Goal: Task Accomplishment & Management: Manage account settings

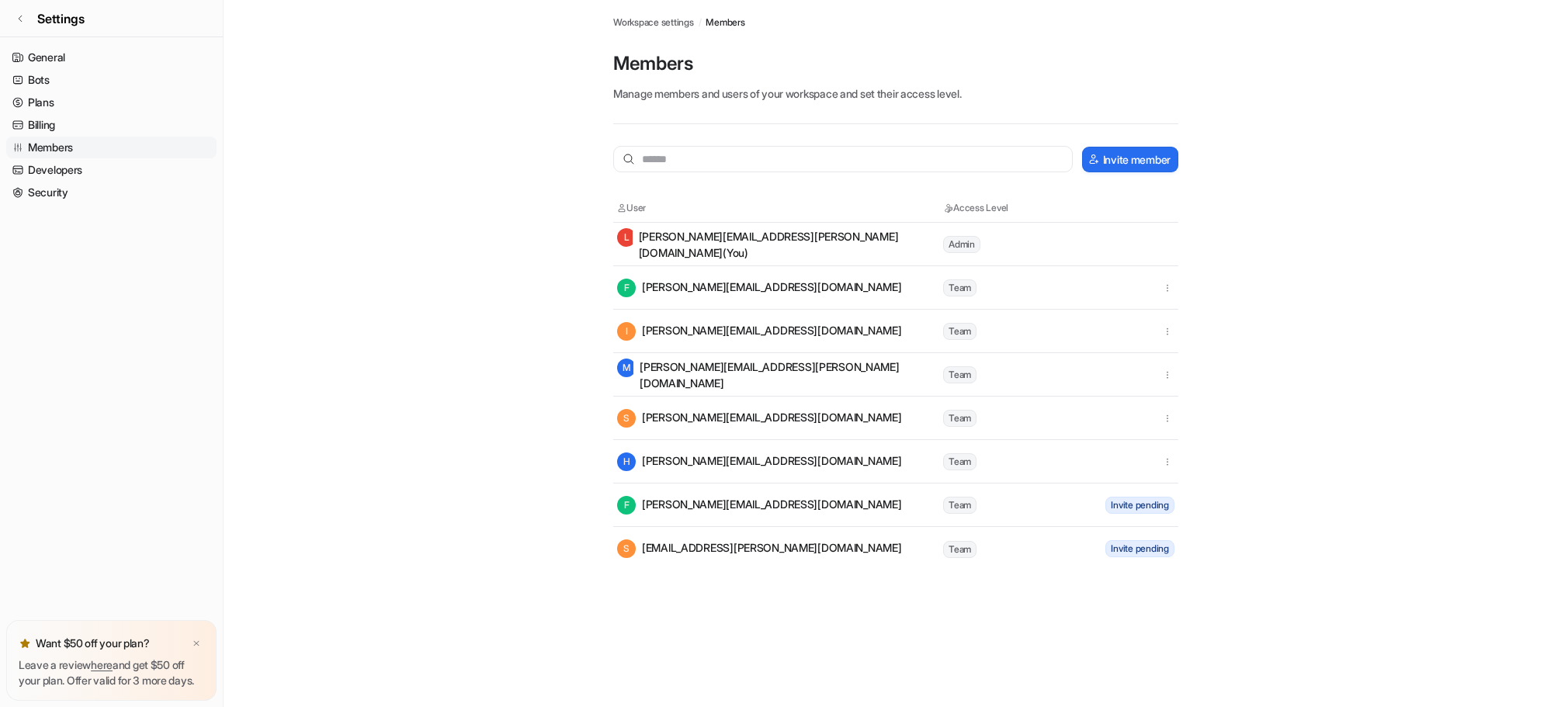
drag, startPoint x: 1152, startPoint y: 501, endPoint x: 1131, endPoint y: 506, distance: 21.6
click at [1152, 501] on span "Invite pending" at bounding box center [1140, 505] width 69 height 17
drag, startPoint x: 847, startPoint y: 545, endPoint x: 833, endPoint y: 549, distance: 14.6
click at [833, 549] on div "S [EMAIL_ADDRESS][PERSON_NAME][DOMAIN_NAME]" at bounding box center [780, 549] width 324 height 18
copy div "[EMAIL_ADDRESS][PERSON_NAME][DOMAIN_NAME]"
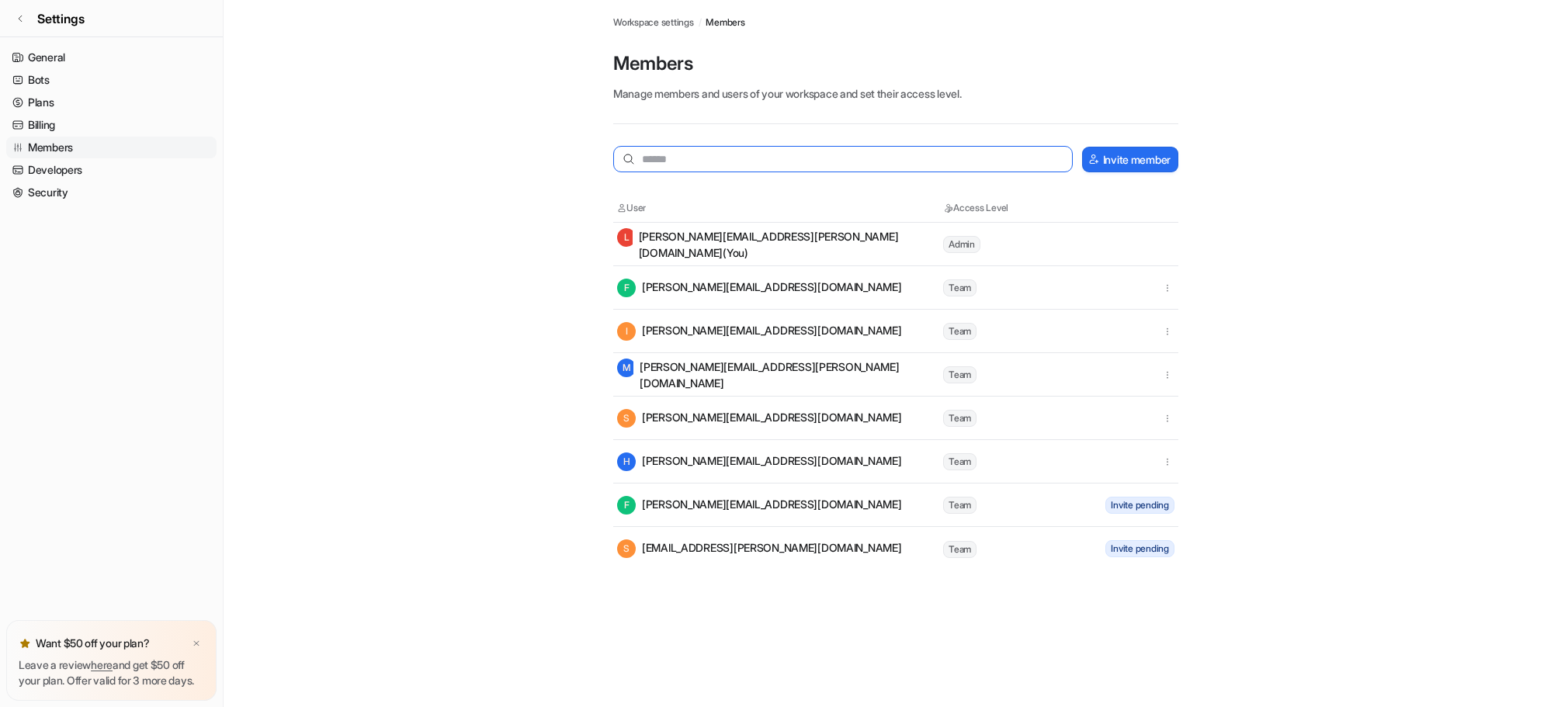
click at [685, 158] on input "text" at bounding box center [843, 158] width 460 height 27
drag, startPoint x: 685, startPoint y: 158, endPoint x: 1125, endPoint y: 161, distance: 440.0
click at [1125, 161] on button "Invite member" at bounding box center [1130, 159] width 96 height 26
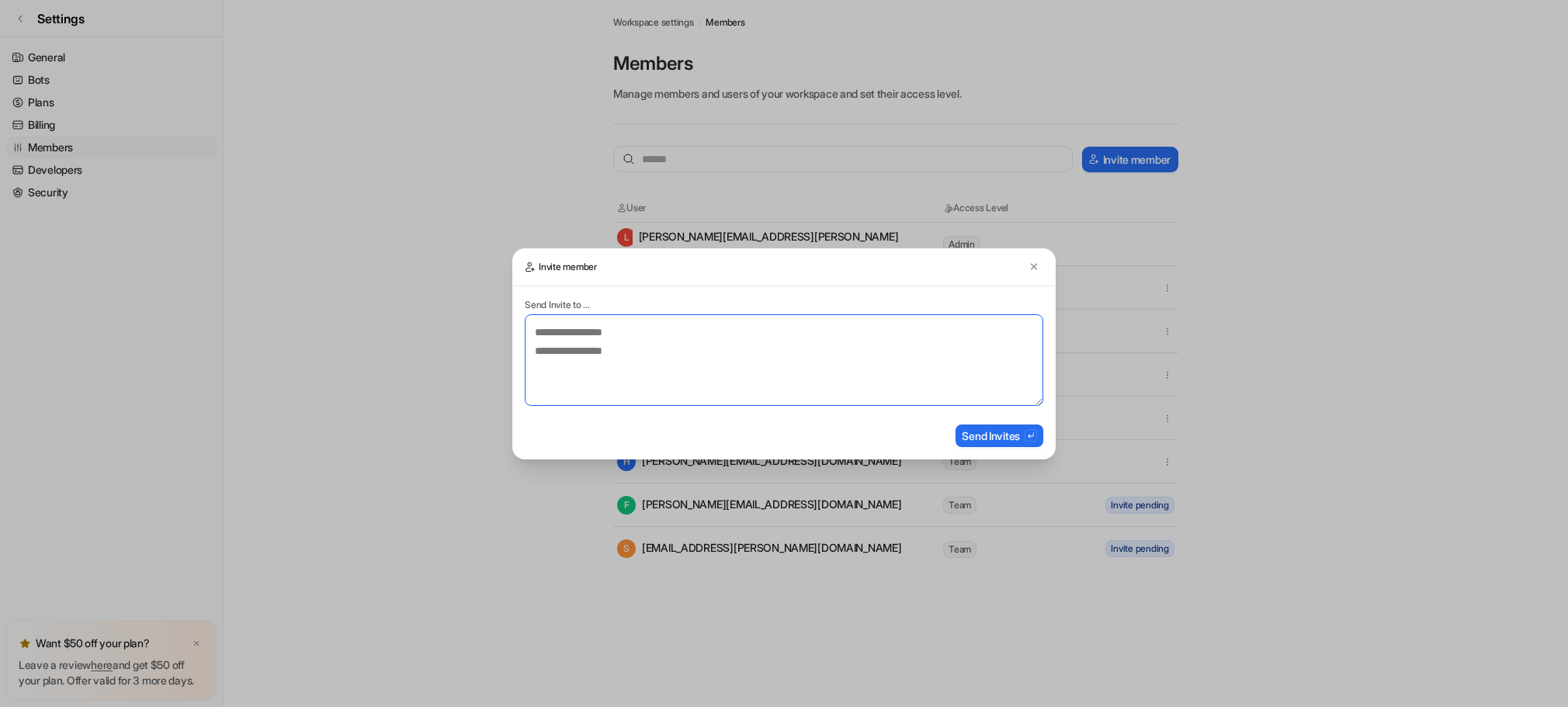
click at [652, 337] on textarea at bounding box center [784, 360] width 519 height 92
paste textarea "**********"
type textarea "**********"
click at [982, 442] on button "Send Invites" at bounding box center [1000, 435] width 88 height 23
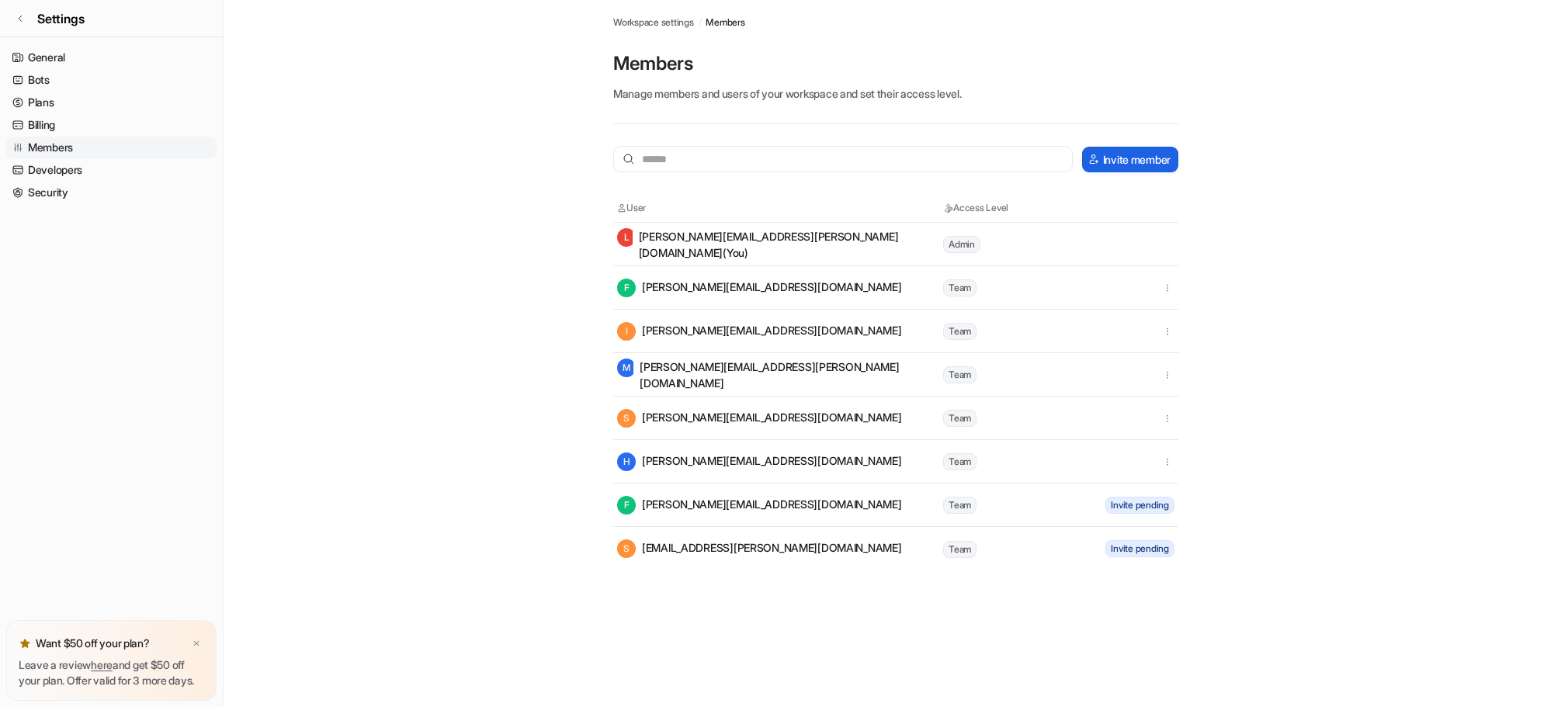
click at [1099, 150] on button "Invite member" at bounding box center [1130, 159] width 96 height 26
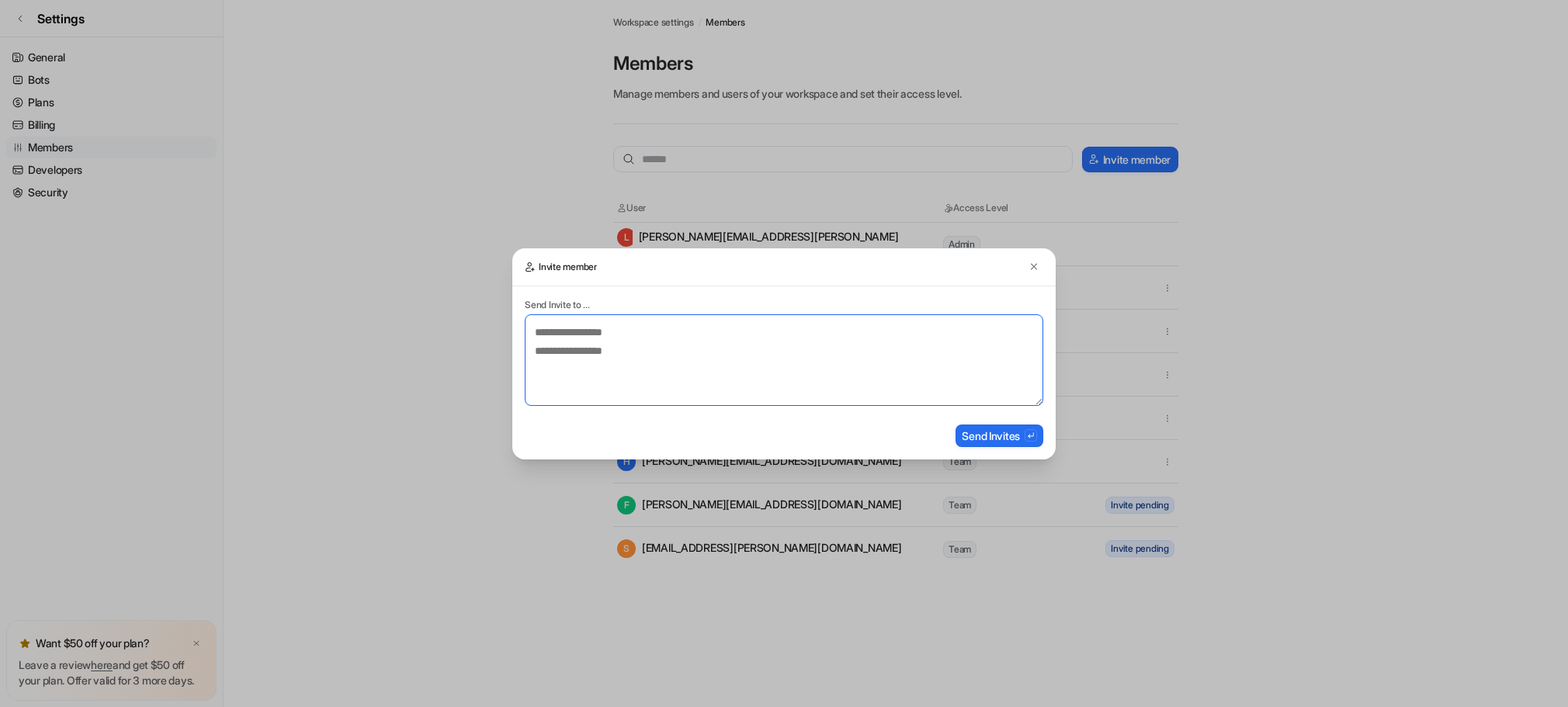
click at [614, 350] on textarea at bounding box center [784, 360] width 519 height 92
paste textarea "**********"
type textarea "**********"
click at [994, 439] on button "Send Invites" at bounding box center [1000, 435] width 88 height 23
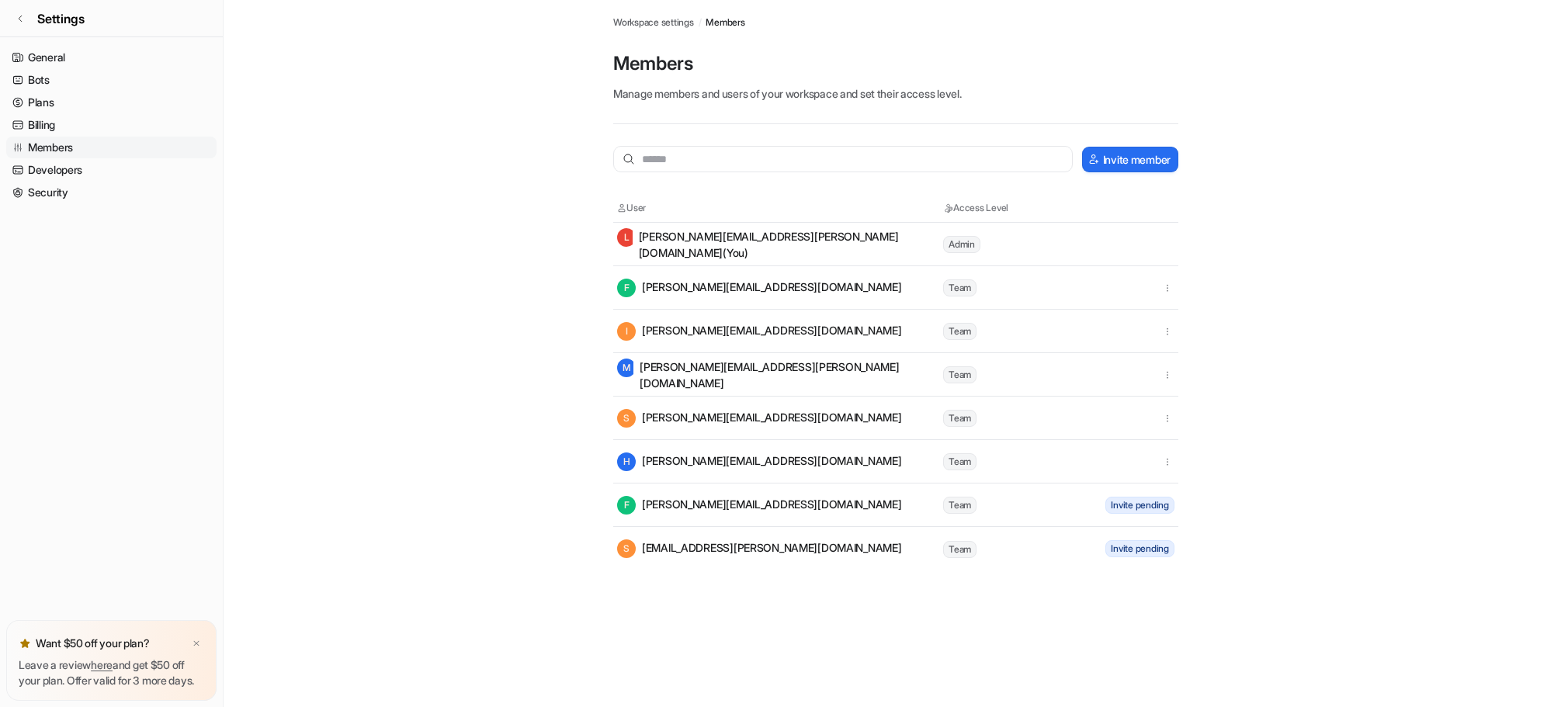
click at [1118, 546] on span "Invite pending" at bounding box center [1140, 549] width 69 height 17
click at [936, 549] on div "S [EMAIL_ADDRESS][PERSON_NAME][DOMAIN_NAME]" at bounding box center [780, 549] width 324 height 18
drag, startPoint x: 947, startPoint y: 549, endPoint x: 1003, endPoint y: 548, distance: 56.0
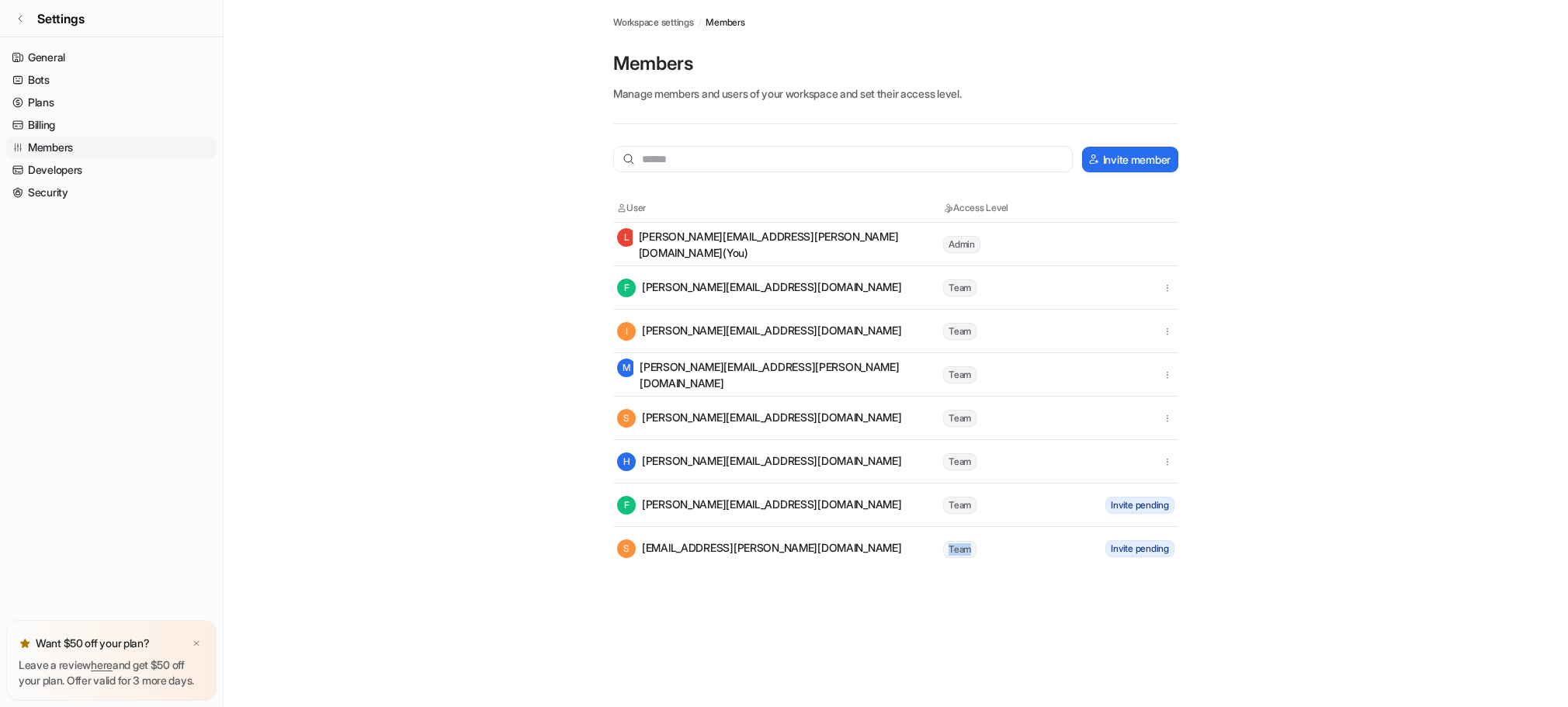
click at [1003, 548] on td "Team" at bounding box center [1013, 549] width 140 height 19
click at [955, 242] on span "Admin" at bounding box center [961, 245] width 38 height 17
click at [796, 242] on div "[PERSON_NAME] [PERSON_NAME][EMAIL_ADDRESS][PERSON_NAME][DOMAIN_NAME] (You)" at bounding box center [780, 245] width 324 height 33
click at [1166, 331] on icon "button" at bounding box center [1168, 332] width 11 height 11
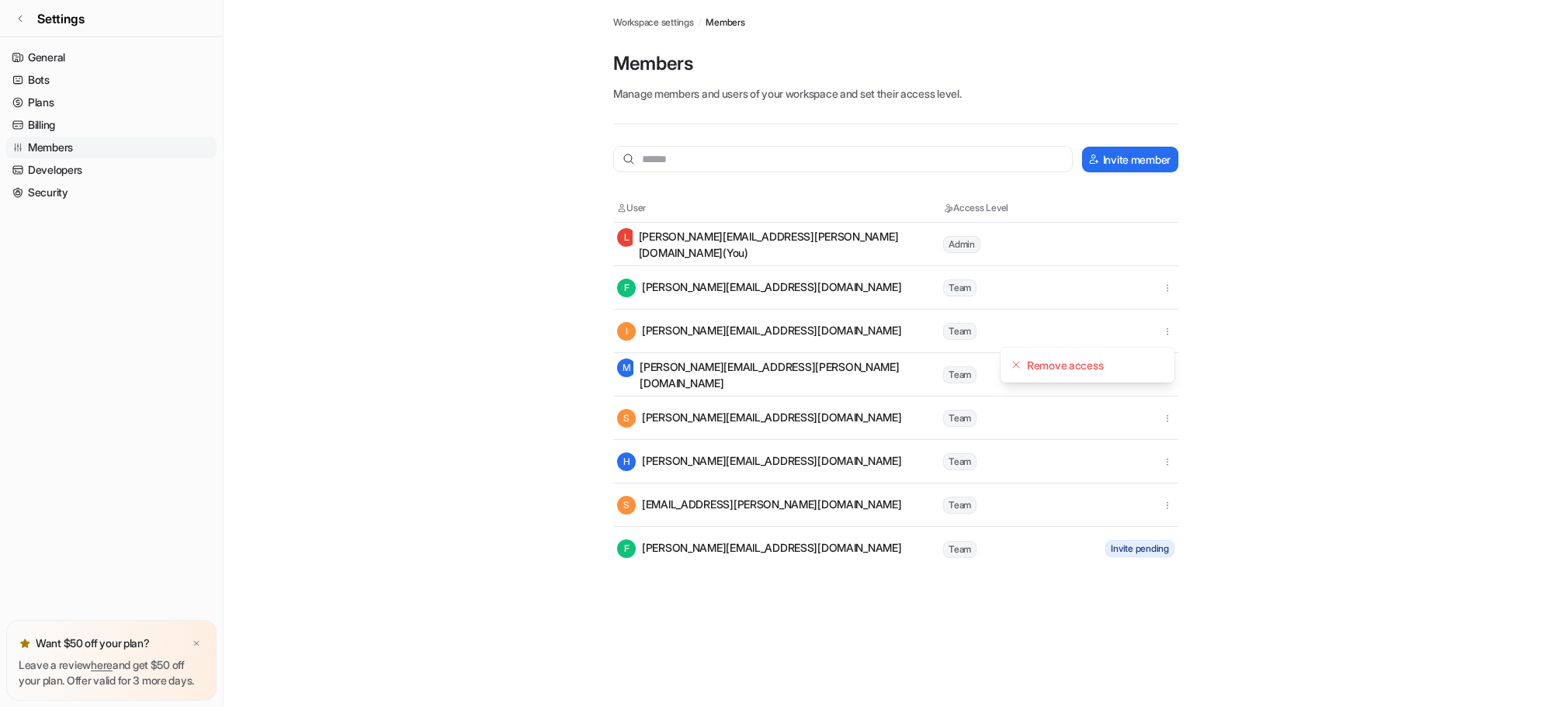
click at [1507, 339] on main "Workspace settings / Members Members Manage members and users of your workspace…" at bounding box center [895, 285] width 1344 height 571
click at [1165, 330] on icon "button" at bounding box center [1168, 332] width 11 height 11
click at [1116, 371] on button "Remove access" at bounding box center [1088, 364] width 168 height 28
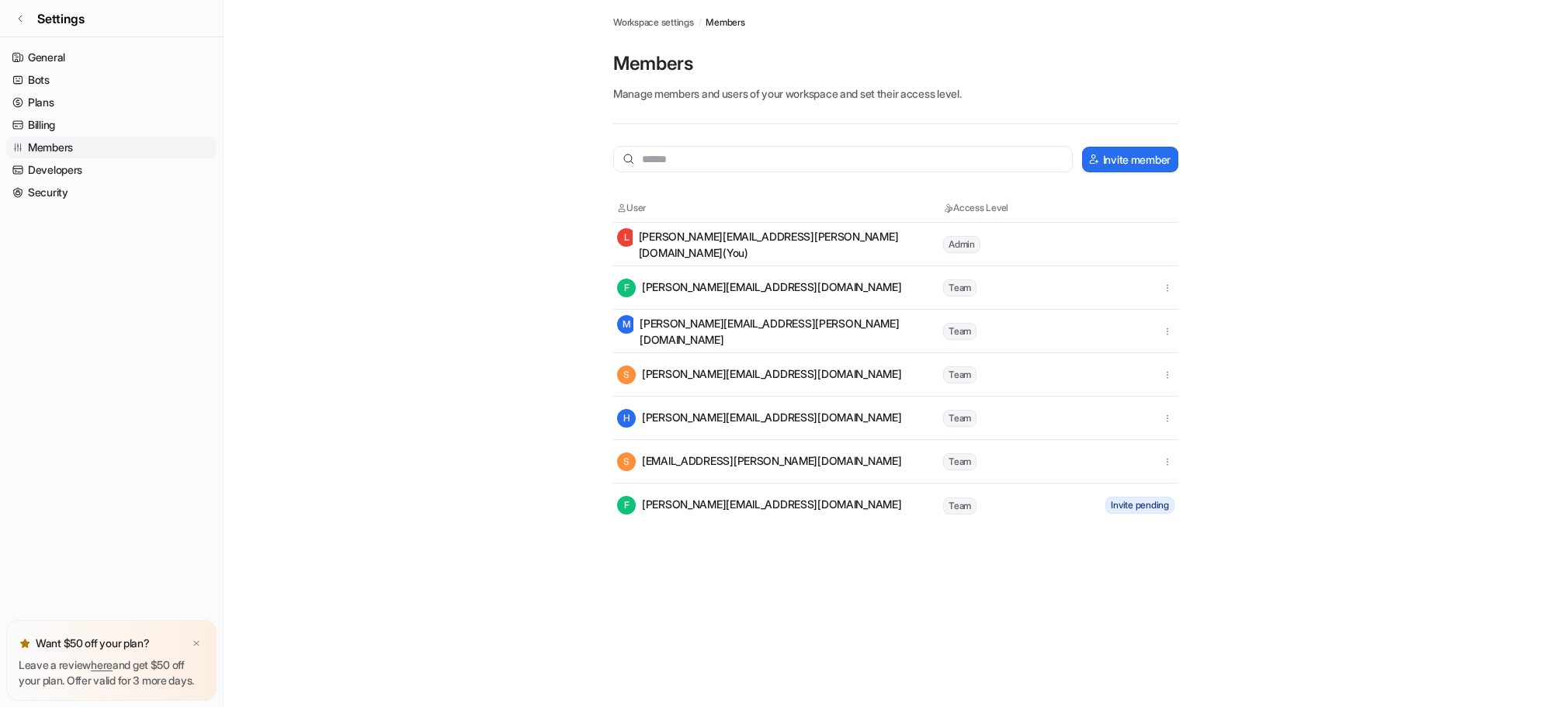
click at [1302, 397] on main "Workspace settings / Members Members Manage members and users of your workspace…" at bounding box center [895, 263] width 1344 height 527
